Goal: Task Accomplishment & Management: Complete application form

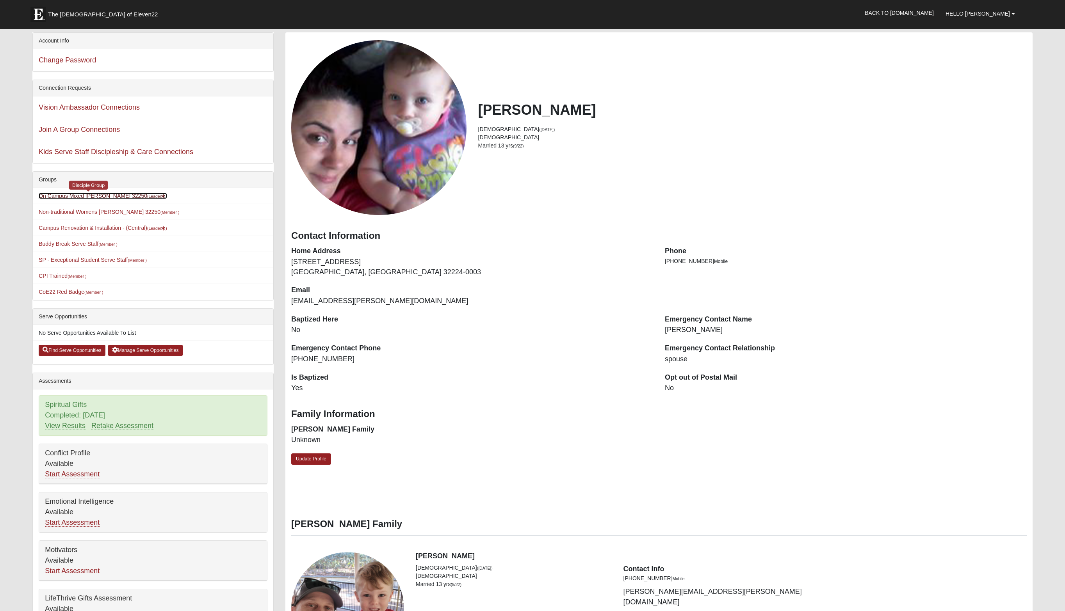
click at [88, 193] on link "On Campus Mixed Mohr 32250 (Leader )" at bounding box center [103, 196] width 128 height 6
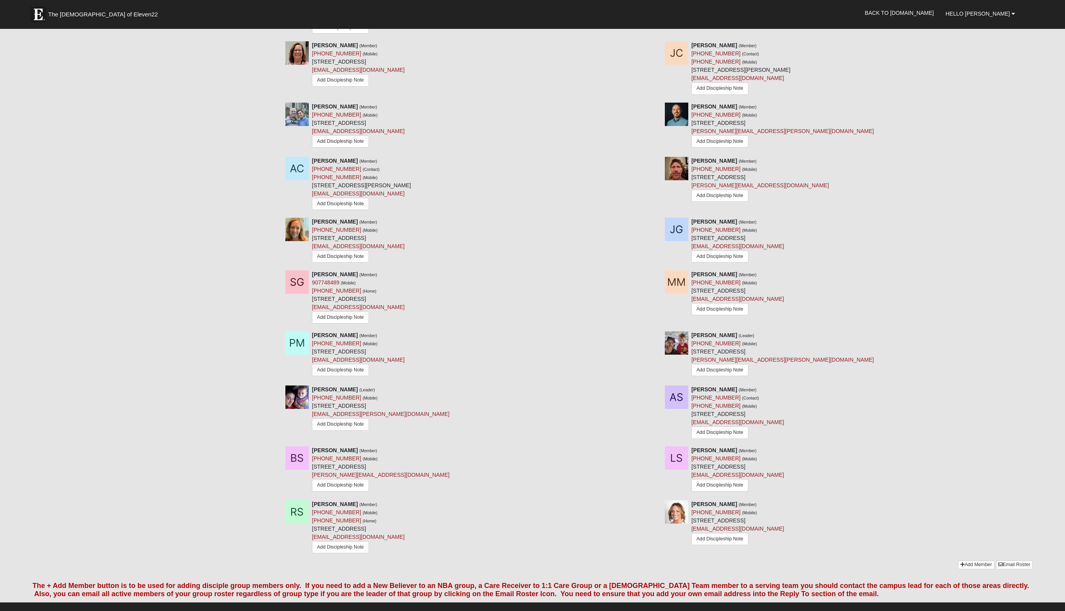
scroll to position [405, 0]
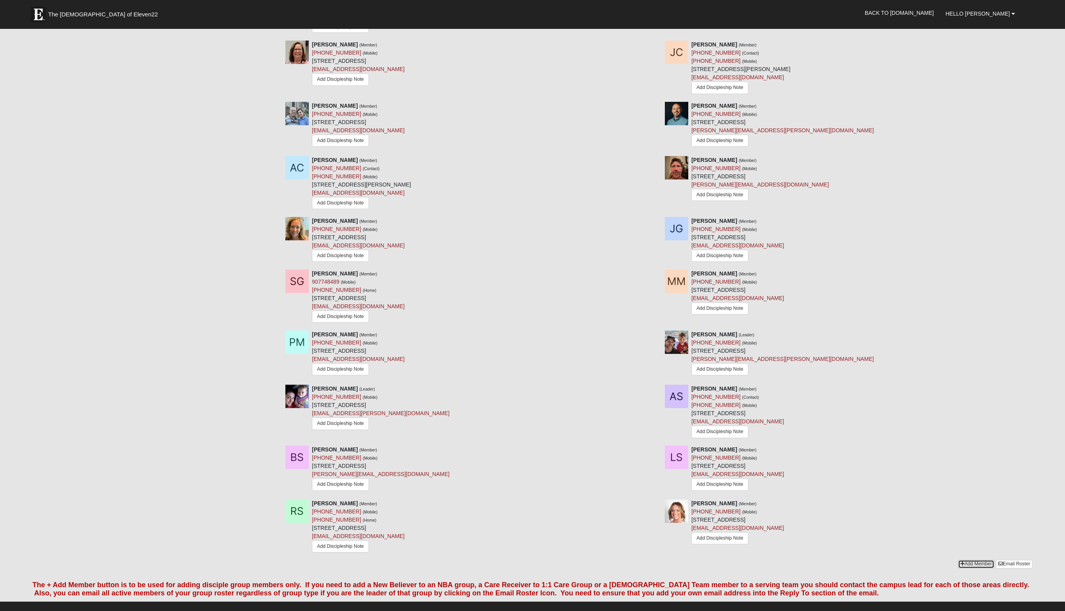
click at [976, 565] on link "Add Member" at bounding box center [976, 564] width 36 height 8
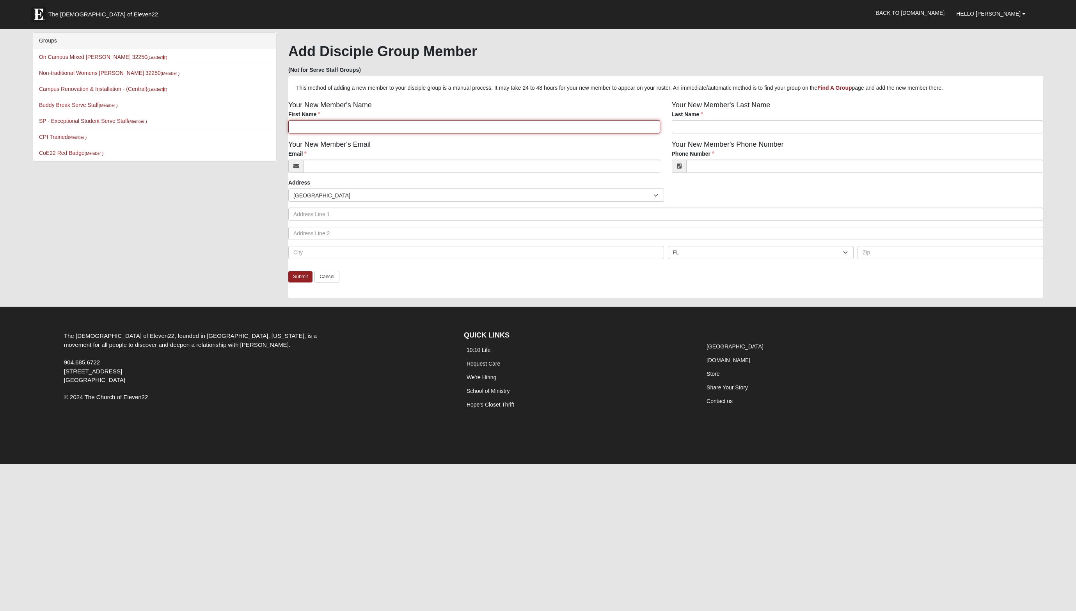
click at [437, 127] on input "First Name" at bounding box center [474, 126] width 372 height 13
type input "[PERSON_NAME]"
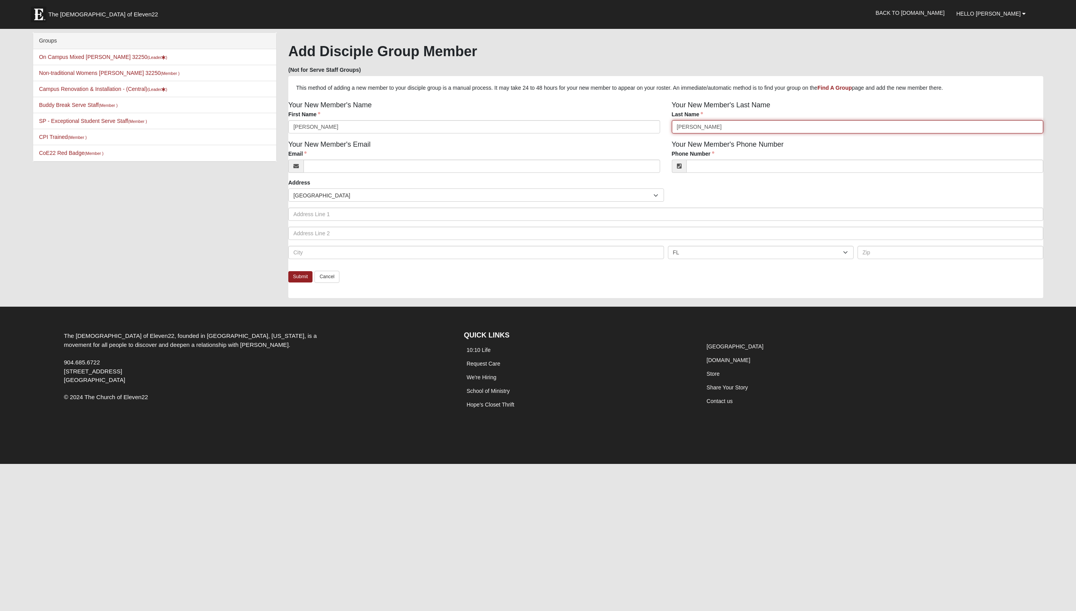
type input "[PERSON_NAME]"
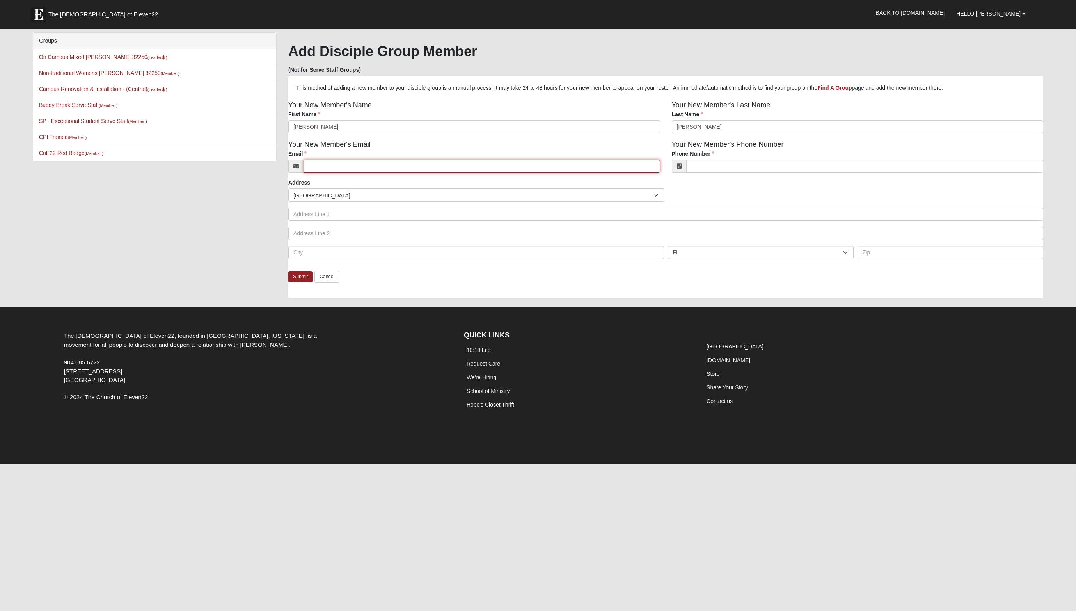
click at [331, 165] on input "Email" at bounding box center [482, 166] width 357 height 13
paste input "[EMAIL_ADDRESS][DOMAIN_NAME]"
type input "[EMAIL_ADDRESS][DOMAIN_NAME]"
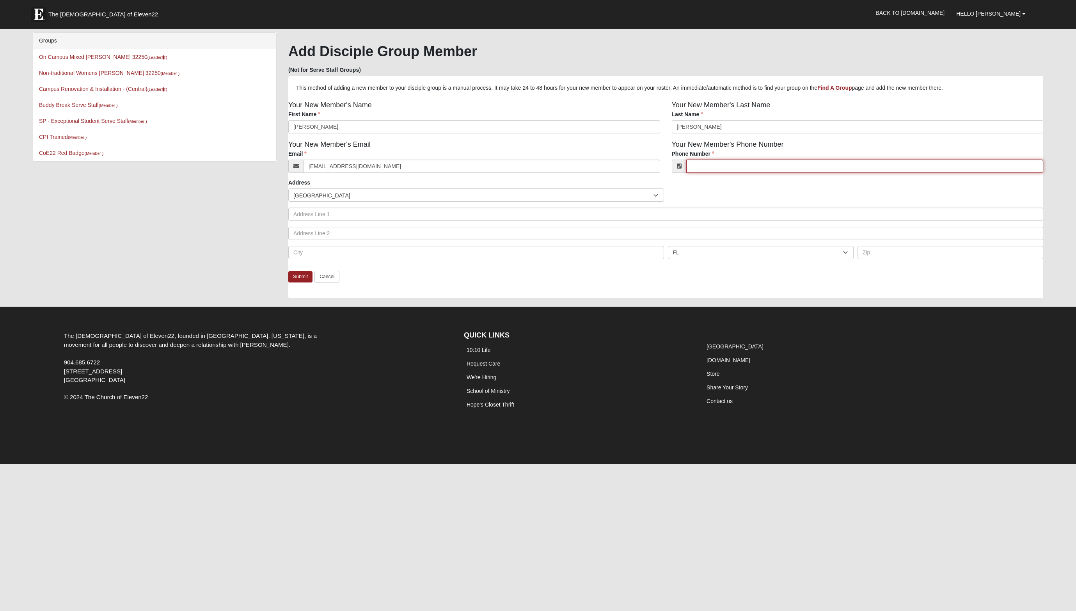
click at [702, 169] on input "Phone Number" at bounding box center [864, 166] width 357 height 13
paste input "[PHONE_NUMBER]"
type input "[PHONE_NUMBER]"
click at [455, 281] on div "Submit Cancel" at bounding box center [665, 284] width 755 height 27
click at [293, 274] on link "Submit" at bounding box center [300, 276] width 24 height 11
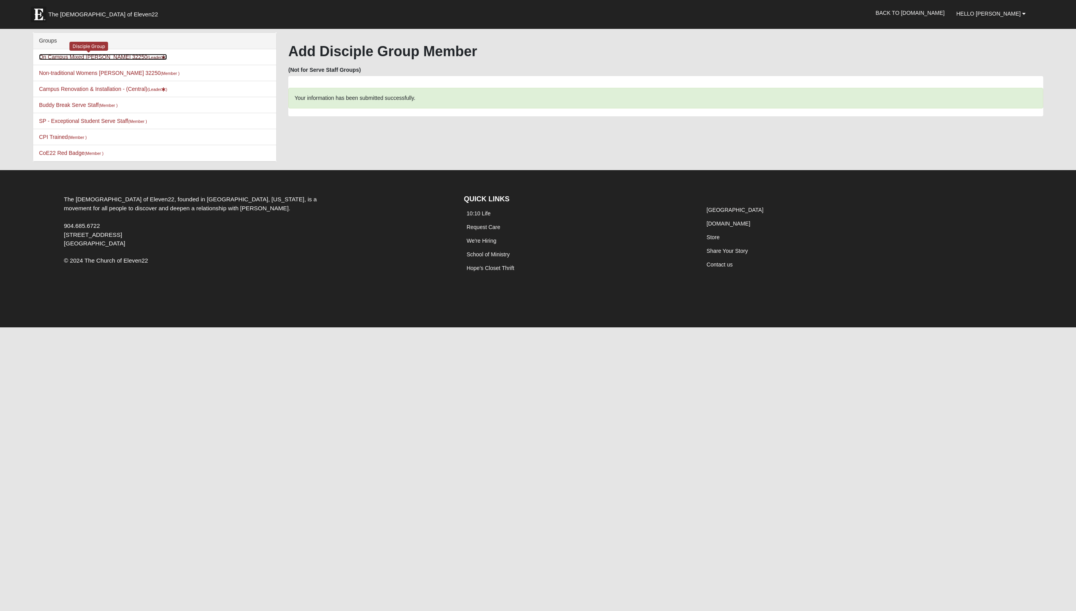
click at [148, 55] on small "(Leader )" at bounding box center [158, 57] width 20 height 5
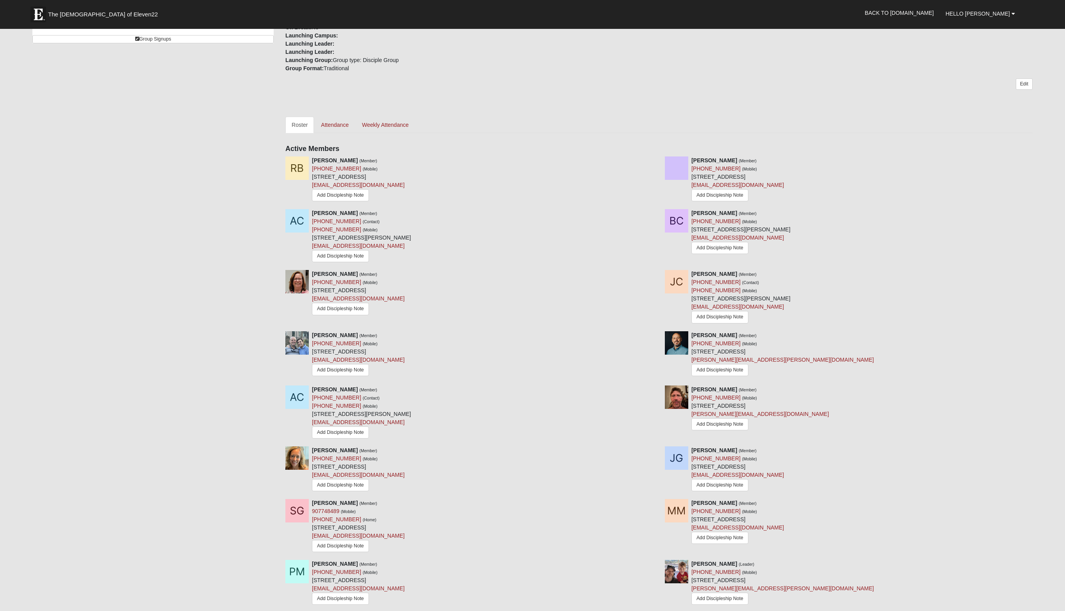
scroll to position [556, 0]
